Goal: Task Accomplishment & Management: Complete application form

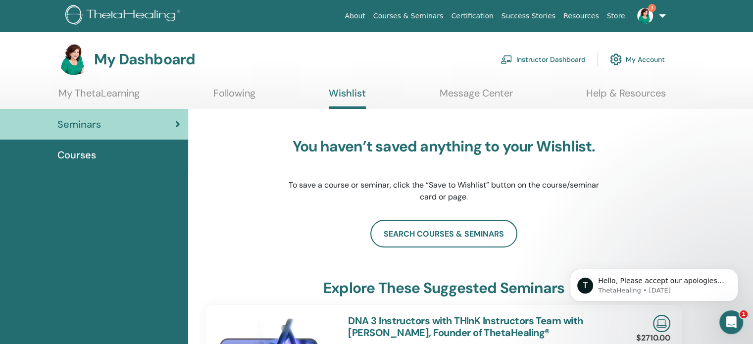
click at [538, 57] on link "Instructor Dashboard" at bounding box center [542, 59] width 85 height 22
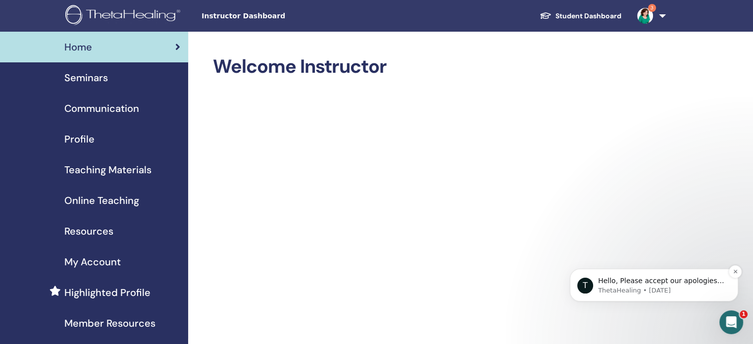
click at [646, 282] on span "Hello, Please accept our apologies for the delay in responding. Our team is sti…" at bounding box center [661, 345] width 126 height 136
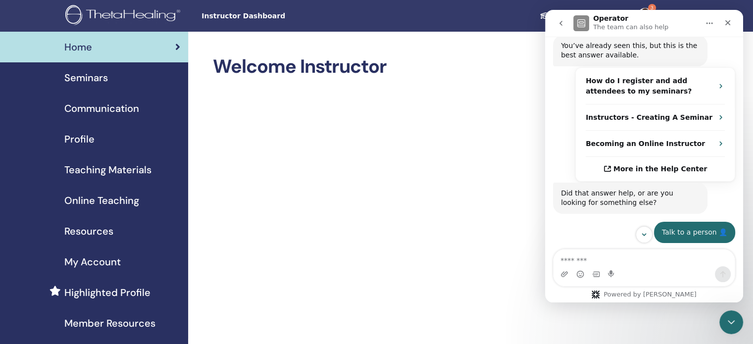
scroll to position [1025, 0]
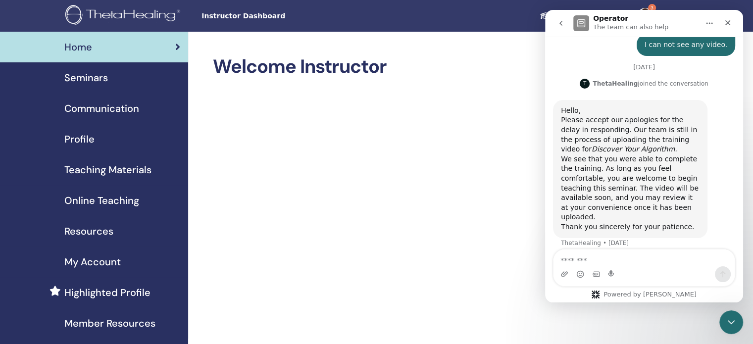
click at [93, 78] on span "Seminars" at bounding box center [86, 77] width 44 height 15
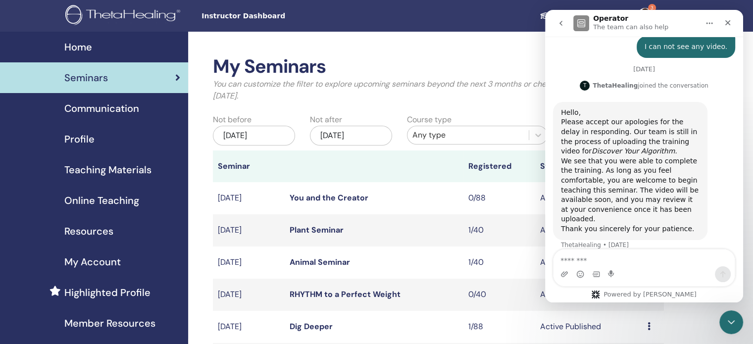
scroll to position [1025, 0]
click at [728, 20] on icon "Close" at bounding box center [728, 23] width 8 height 8
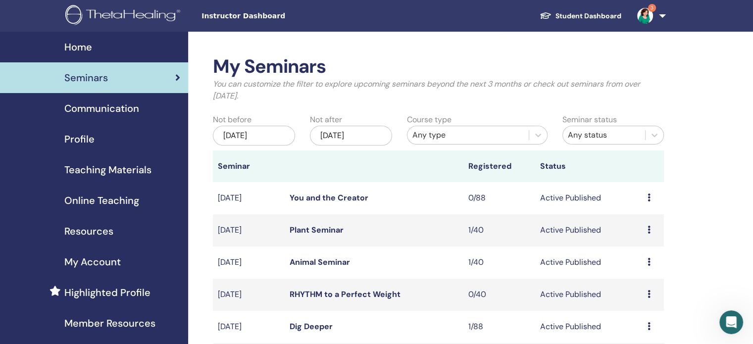
scroll to position [59, 0]
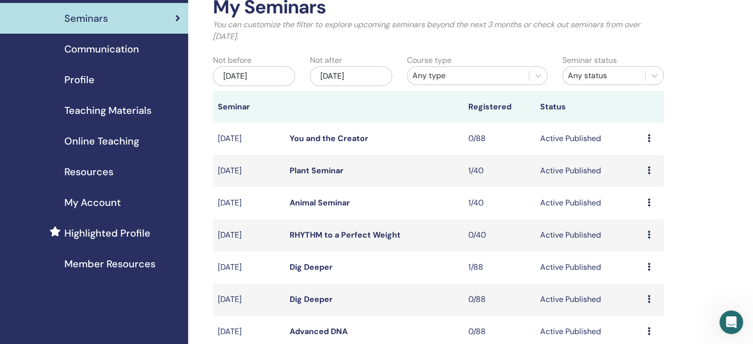
click at [278, 78] on div "Jun/27, 2025" at bounding box center [254, 76] width 82 height 20
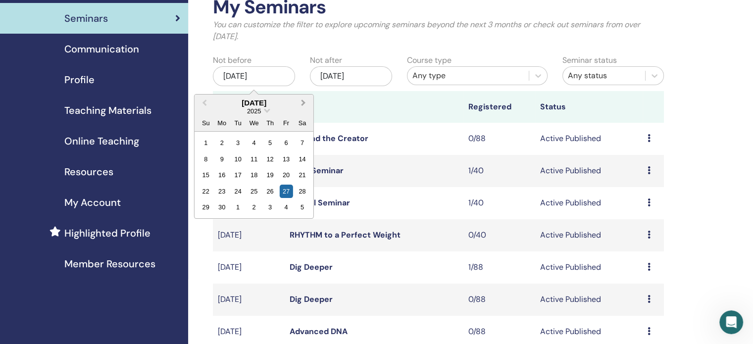
click at [303, 101] on span "Next Month" at bounding box center [303, 102] width 0 height 10
click at [238, 172] on div "14" at bounding box center [237, 174] width 13 height 13
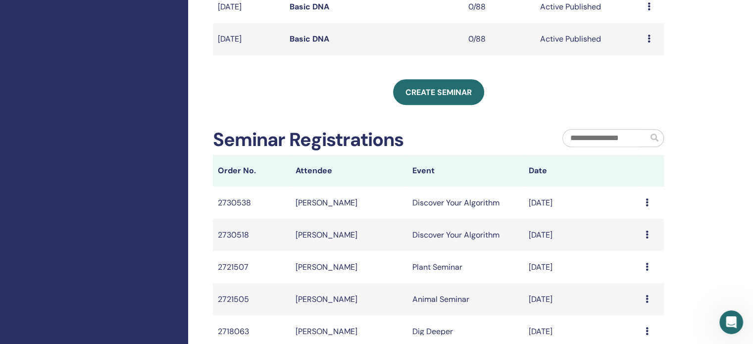
scroll to position [457, 0]
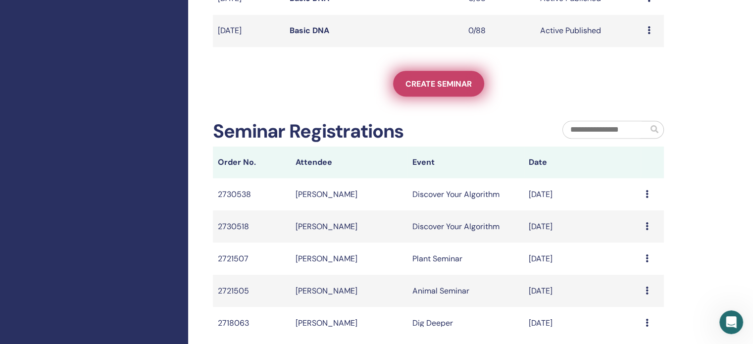
click at [452, 90] on link "Create seminar" at bounding box center [438, 84] width 91 height 26
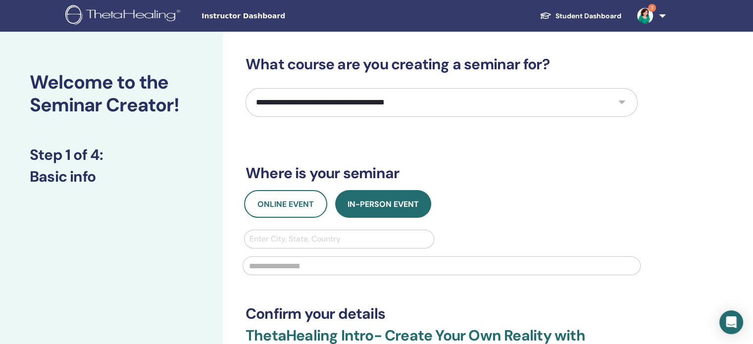
click at [623, 102] on select "**********" at bounding box center [441, 102] width 392 height 29
select select "****"
click at [245, 88] on select "**********" at bounding box center [441, 102] width 392 height 29
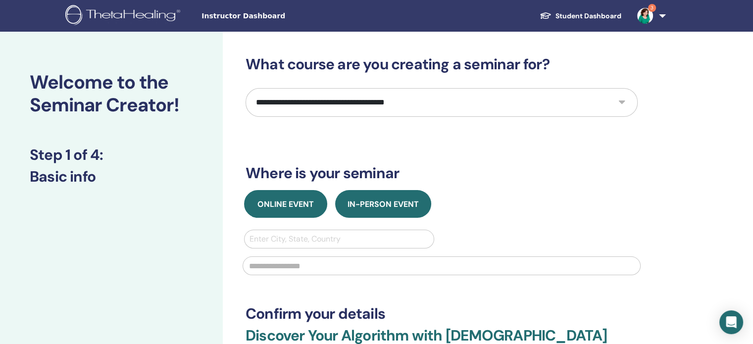
click at [278, 203] on span "Online Event" at bounding box center [285, 204] width 56 height 10
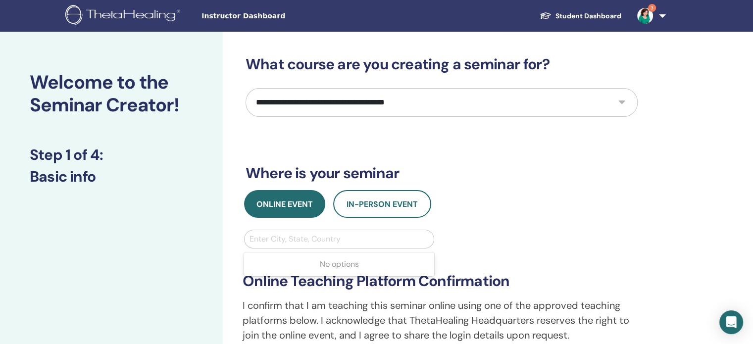
click at [275, 240] on div at bounding box center [338, 239] width 179 height 14
type input "***"
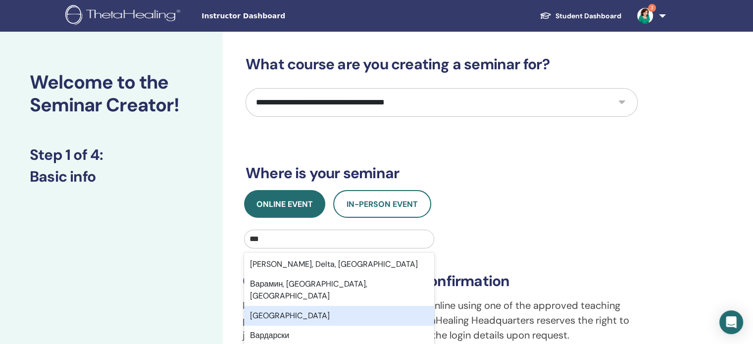
click at [274, 306] on div "Варна" at bounding box center [339, 316] width 190 height 20
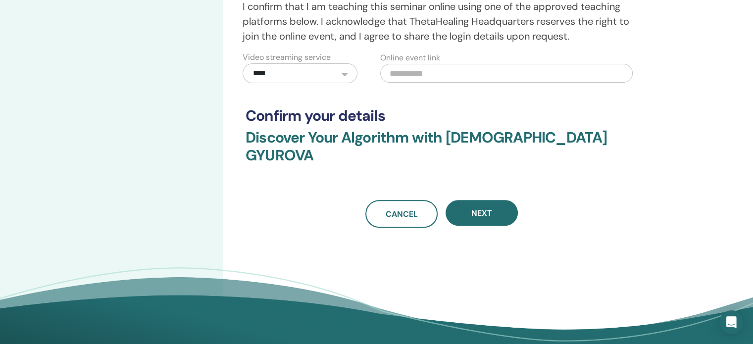
scroll to position [300, 0]
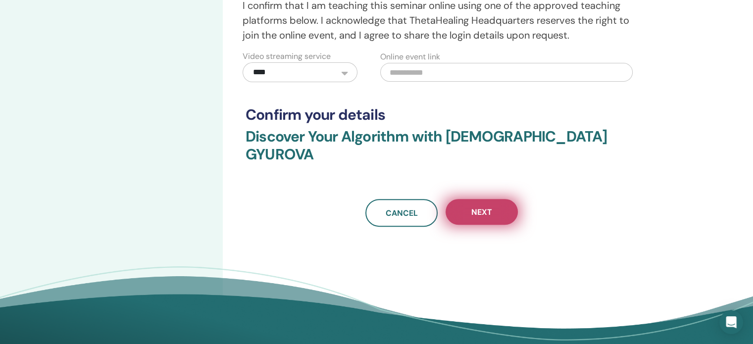
click at [486, 207] on span "Next" at bounding box center [481, 212] width 21 height 10
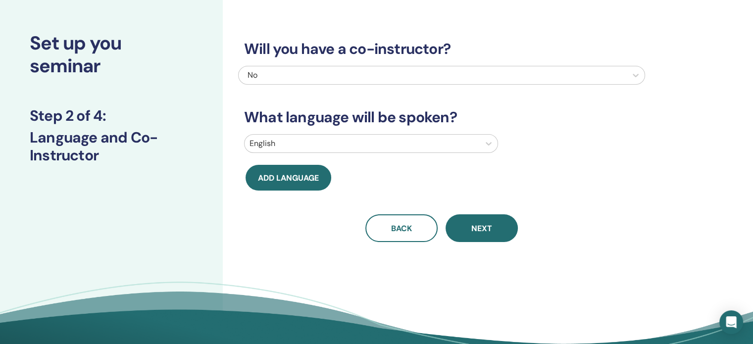
scroll to position [16, 0]
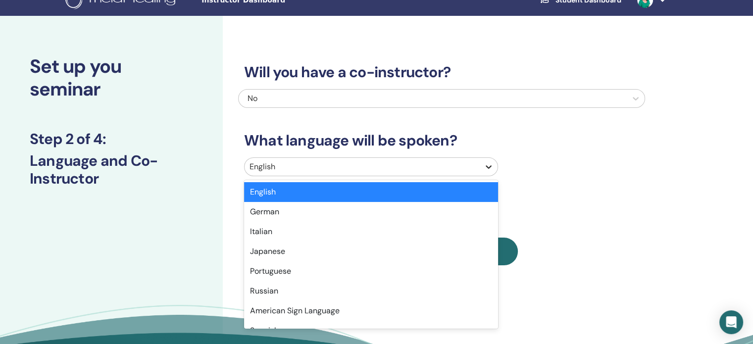
click at [489, 164] on icon at bounding box center [488, 167] width 10 height 10
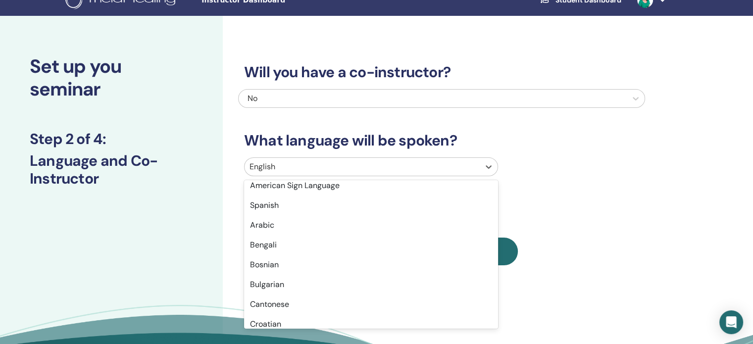
scroll to position [151, 0]
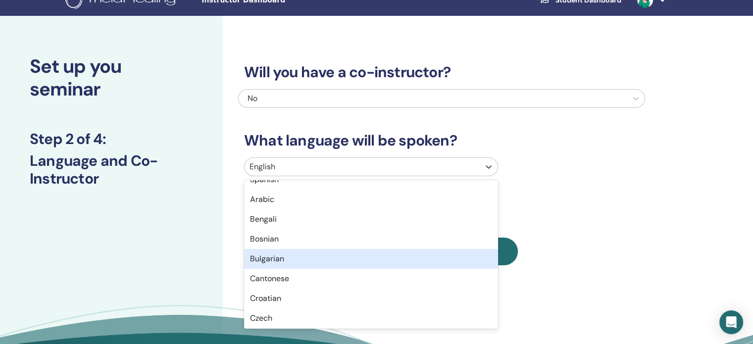
click at [376, 256] on div "Bulgarian" at bounding box center [371, 259] width 254 height 20
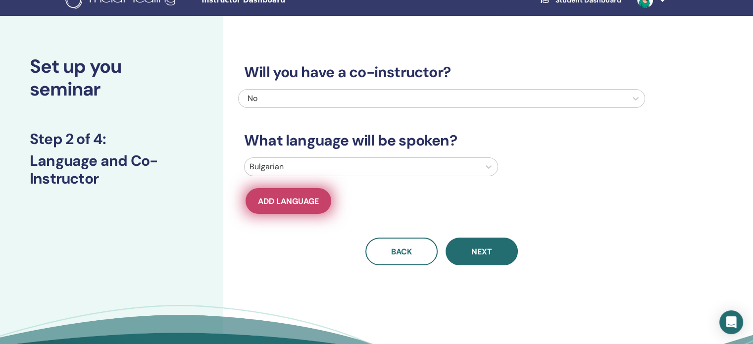
click at [297, 202] on span "Add language" at bounding box center [288, 201] width 61 height 10
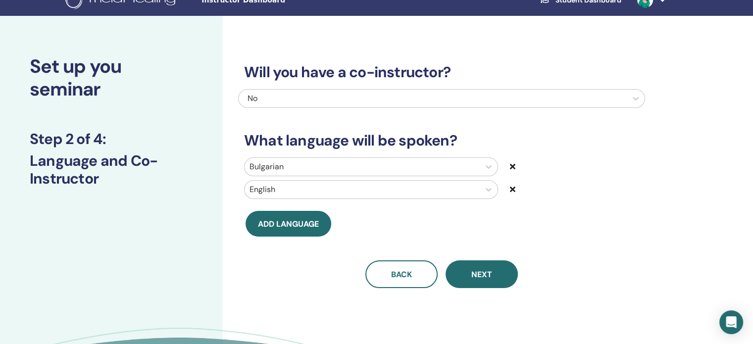
click at [511, 190] on icon at bounding box center [512, 189] width 5 height 8
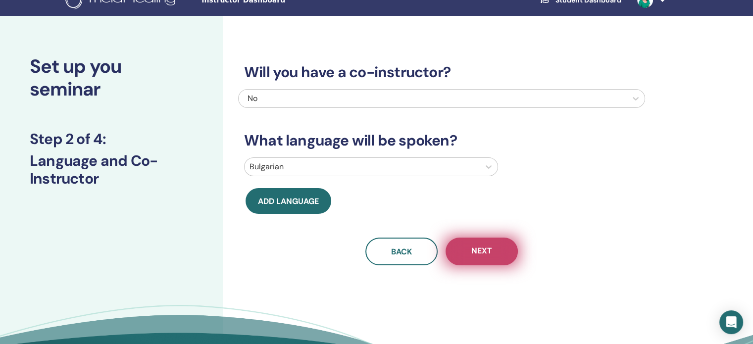
click at [486, 244] on button "Next" at bounding box center [481, 252] width 72 height 28
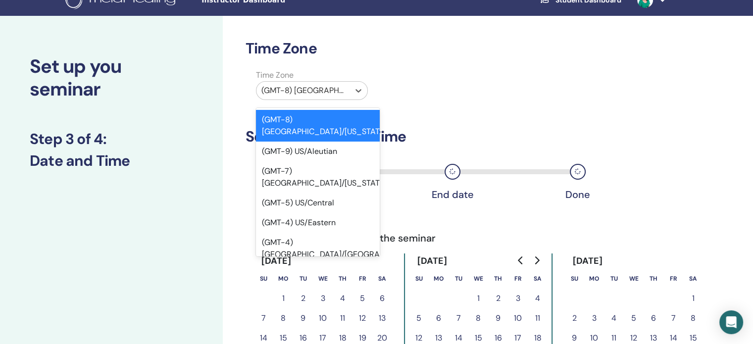
click at [329, 93] on div at bounding box center [302, 91] width 83 height 14
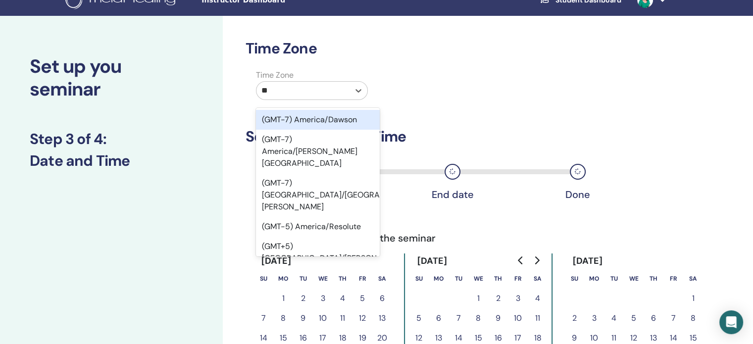
type input "***"
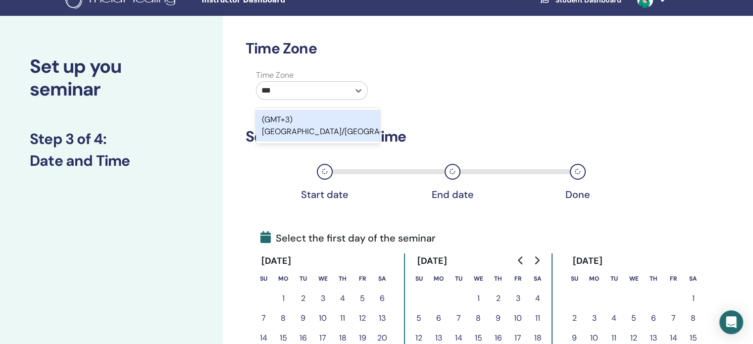
click at [325, 120] on div "(GMT+3) Europe/Sofia" at bounding box center [318, 126] width 124 height 32
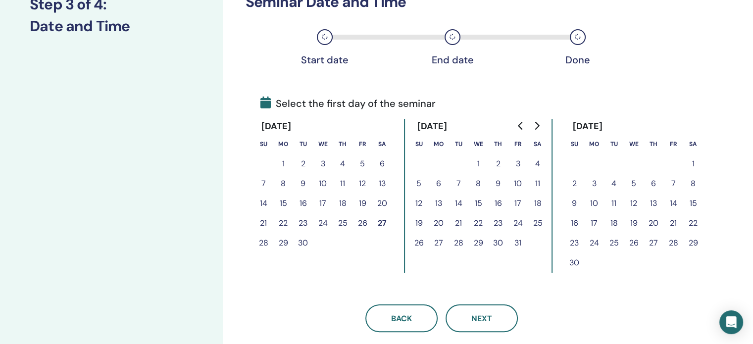
scroll to position [154, 0]
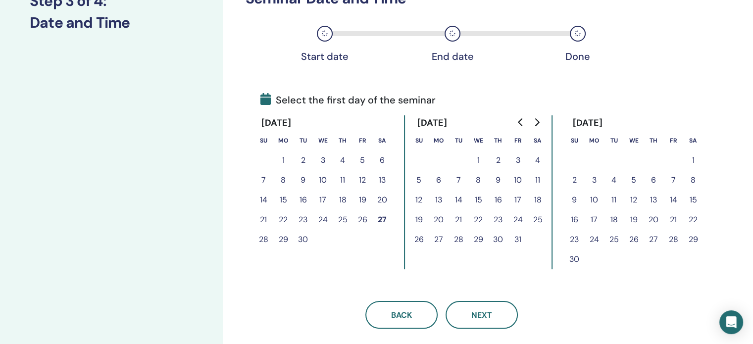
click at [478, 160] on button "1" at bounding box center [478, 160] width 20 height 20
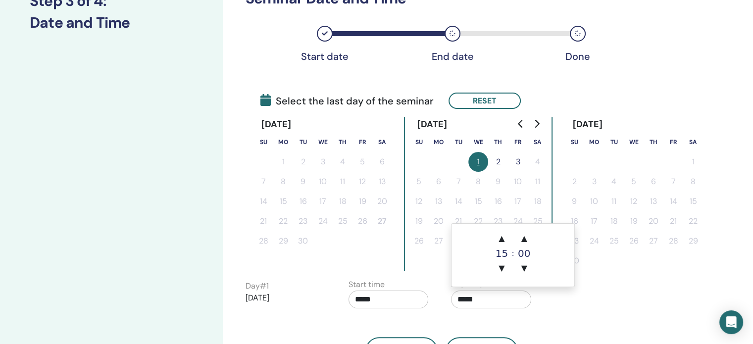
click at [463, 300] on input "*****" at bounding box center [491, 299] width 80 height 18
click at [499, 235] on span "▲" at bounding box center [501, 239] width 20 height 20
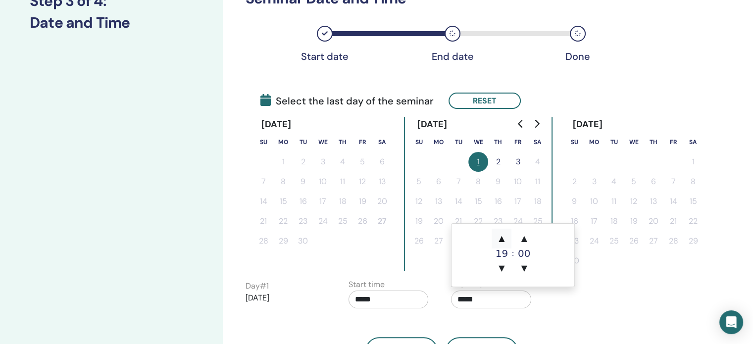
click at [499, 235] on span "▲" at bounding box center [501, 239] width 20 height 20
type input "*****"
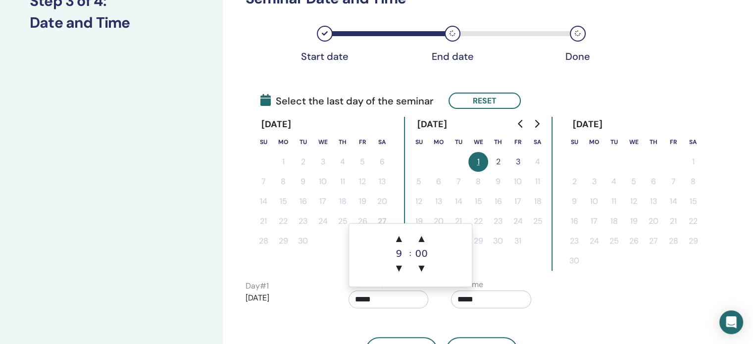
click at [358, 301] on input "*****" at bounding box center [388, 299] width 80 height 18
click at [398, 239] on span "▲" at bounding box center [399, 239] width 20 height 20
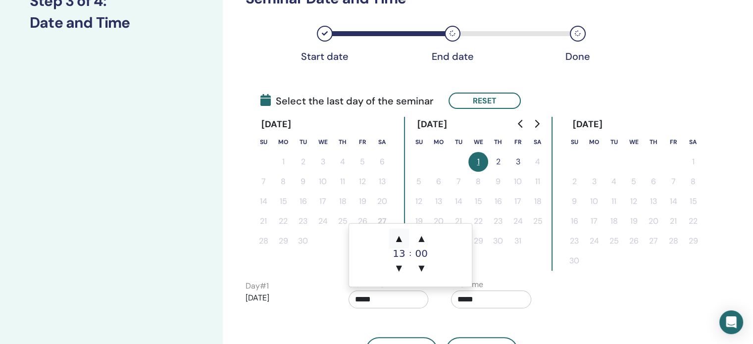
click at [398, 239] on span "▲" at bounding box center [399, 239] width 20 height 20
type input "*****"
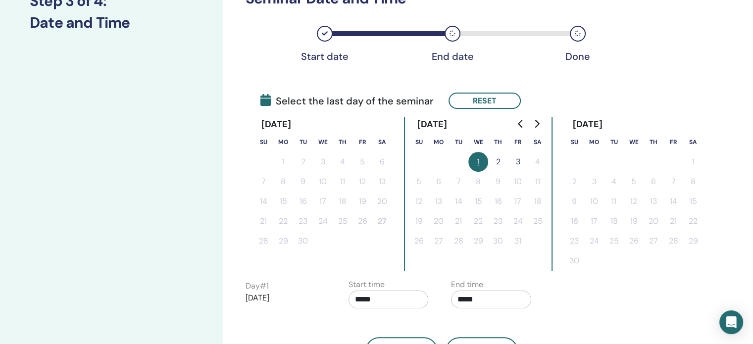
click at [614, 272] on div "Time Zone Time Zone (GMT+3) Europe/Sofia Seminar Date and Time Start date End d…" at bounding box center [441, 133] width 392 height 463
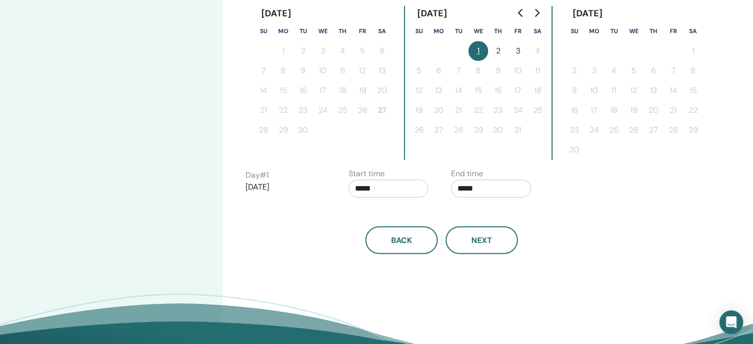
scroll to position [277, 0]
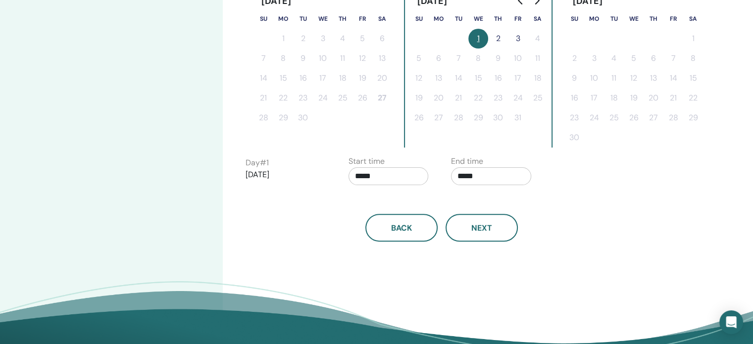
click at [477, 35] on button "1" at bounding box center [478, 39] width 20 height 20
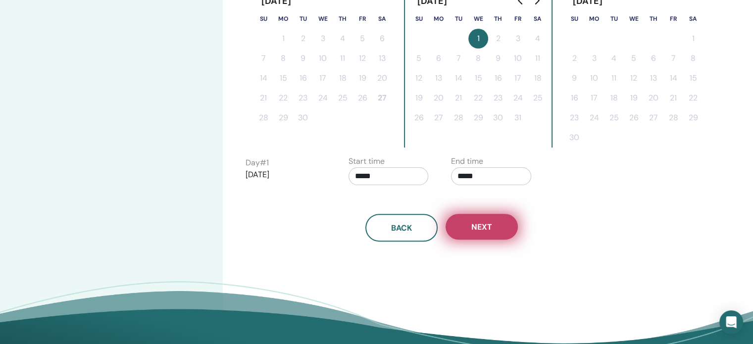
click at [479, 223] on span "Next" at bounding box center [481, 227] width 21 height 10
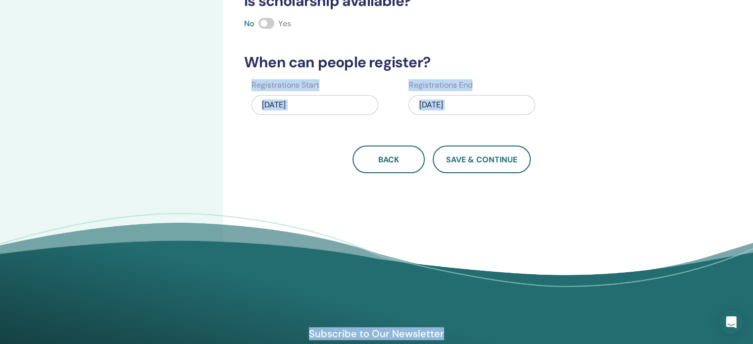
drag, startPoint x: 752, startPoint y: 224, endPoint x: 760, endPoint y: 105, distance: 119.0
click at [696, 167] on div "How many people can attend? Number of Seats * How much will the Price be? Curre…" at bounding box center [474, 33] width 502 height 557
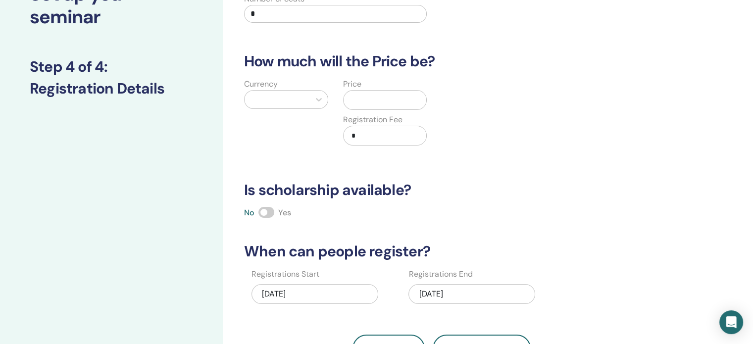
scroll to position [79, 0]
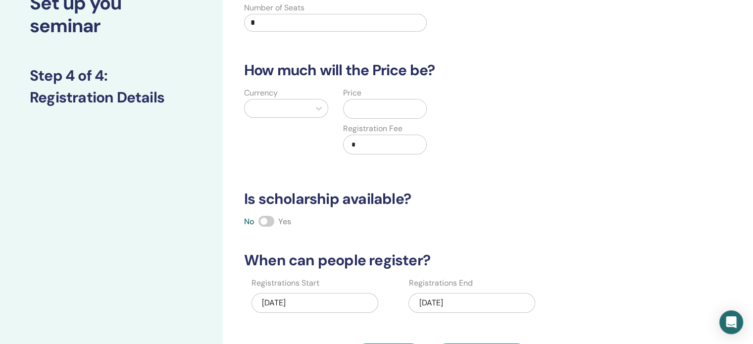
click at [395, 22] on input "*" at bounding box center [335, 23] width 183 height 18
type input "*"
type input "**"
click at [308, 104] on div at bounding box center [276, 108] width 65 height 18
type input "*"
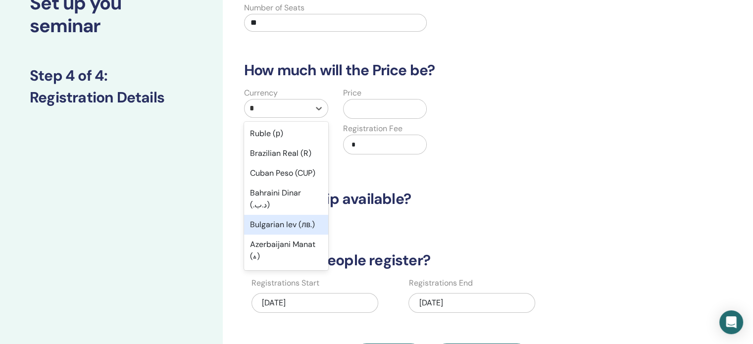
click at [290, 235] on div "Bulgarian lev (лв.)" at bounding box center [286, 225] width 84 height 20
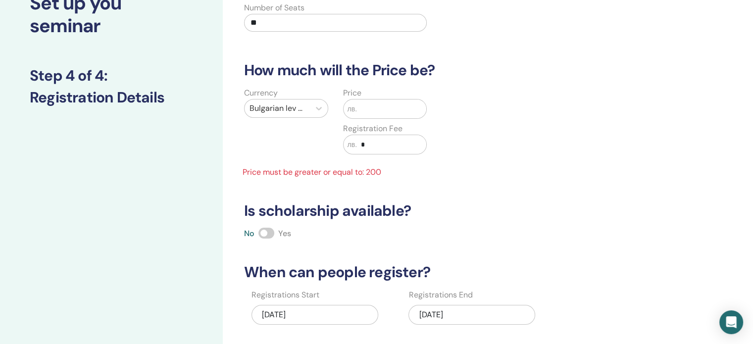
click at [373, 111] on input "text" at bounding box center [391, 108] width 69 height 19
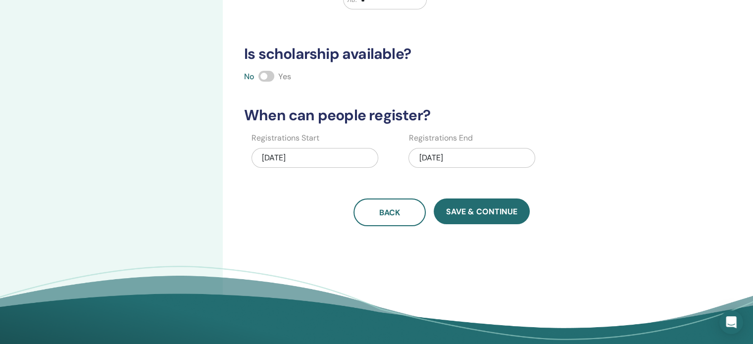
scroll to position [228, 0]
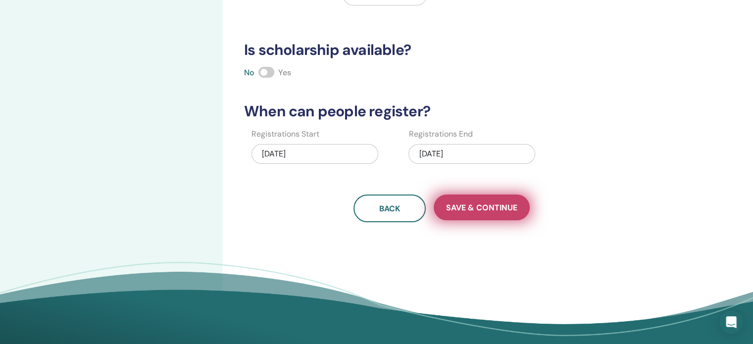
type input "***"
click at [487, 205] on span "Save & Continue" at bounding box center [481, 207] width 71 height 10
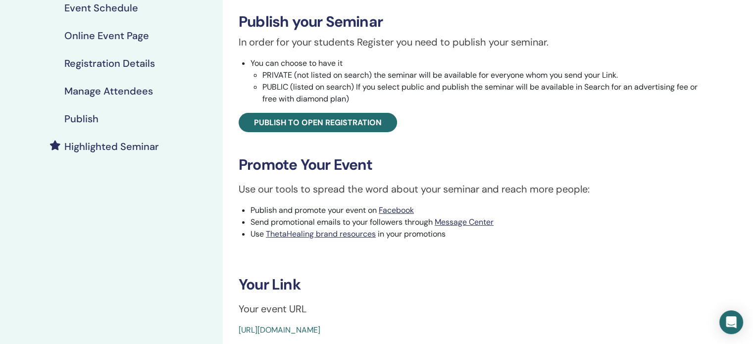
scroll to position [162, 0]
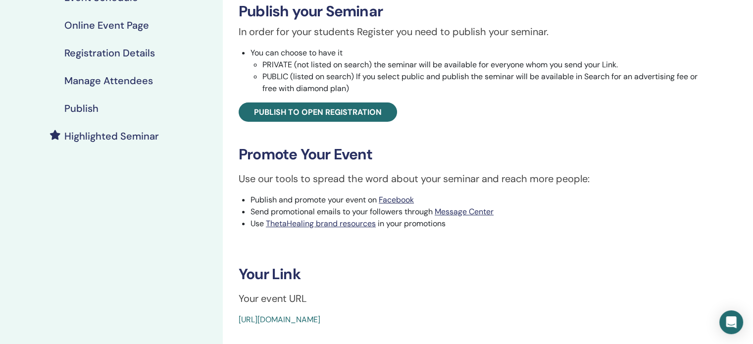
drag, startPoint x: 466, startPoint y: 316, endPoint x: 235, endPoint y: 326, distance: 231.3
click at [235, 326] on div "Discover Your Algorithm Event Type Online Event Status Not Published Registrati…" at bounding box center [474, 167] width 502 height 594
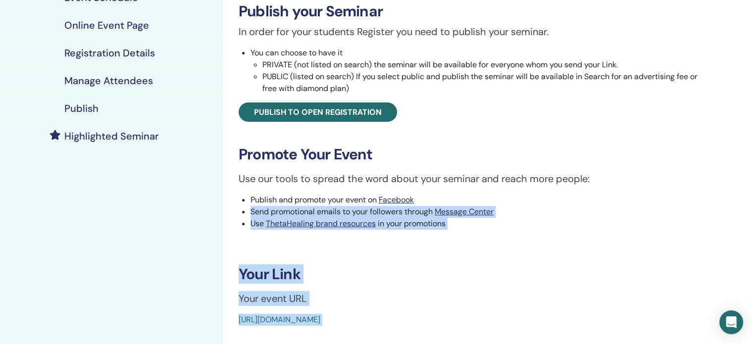
drag, startPoint x: 255, startPoint y: 317, endPoint x: 430, endPoint y: 183, distance: 220.2
click at [430, 183] on div "Discover Your Algorithm Event Type Online Event Status Not Published Registrati…" at bounding box center [474, 110] width 490 height 432
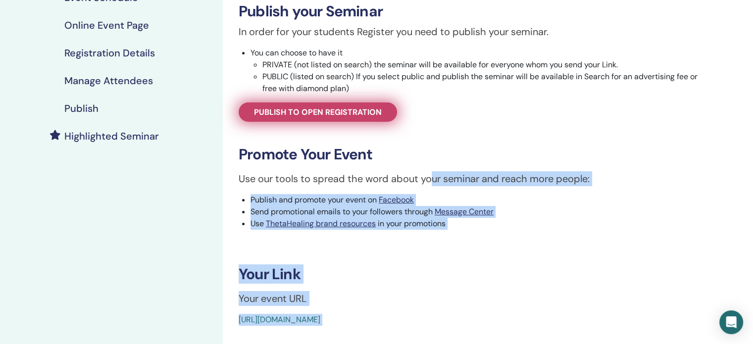
click at [340, 111] on span "Publish to open registration" at bounding box center [318, 112] width 128 height 10
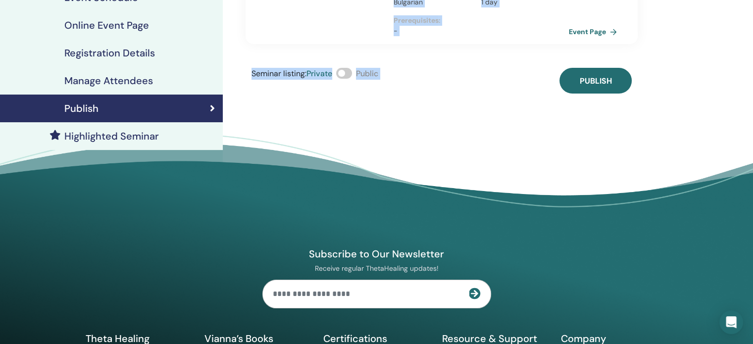
click at [351, 68] on span at bounding box center [344, 73] width 16 height 11
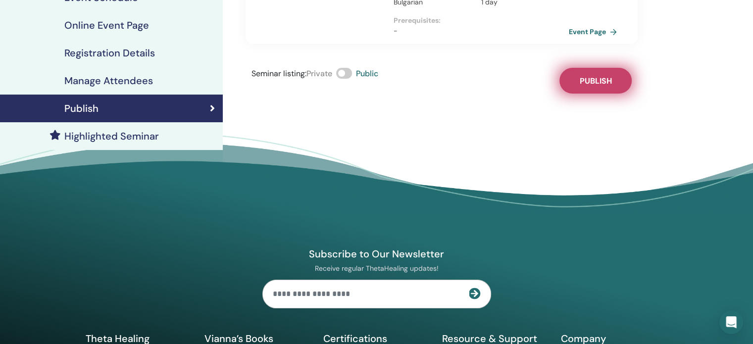
click at [598, 76] on span "Publish" at bounding box center [595, 81] width 32 height 10
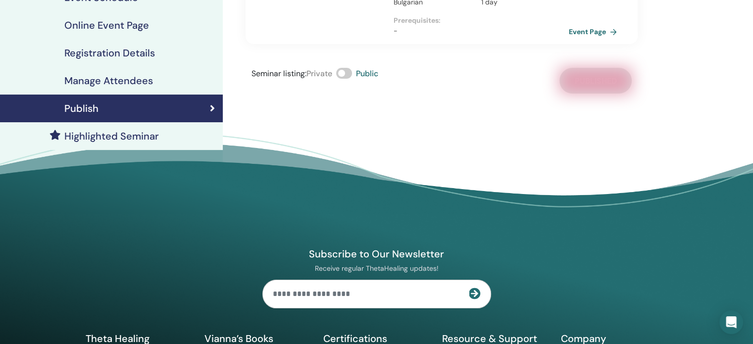
click at [397, 133] on footer "Subscribe to Our Newsletter Receive regular ThetaHealing updates! Theta Healing…" at bounding box center [376, 302] width 753 height 339
click at [594, 24] on link "Event Page" at bounding box center [596, 31] width 52 height 15
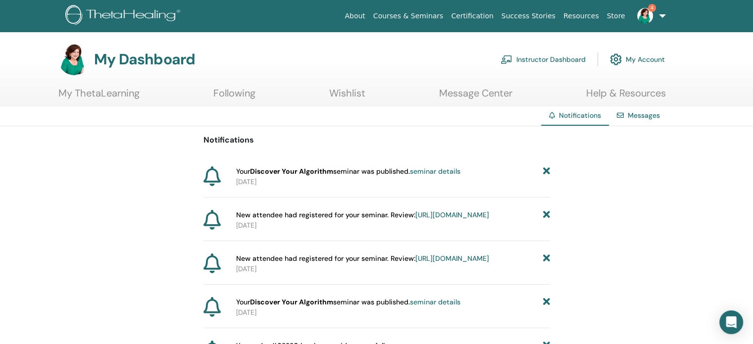
click at [415, 219] on link "[URL][DOMAIN_NAME]" at bounding box center [452, 214] width 74 height 9
